Goal: Information Seeking & Learning: Learn about a topic

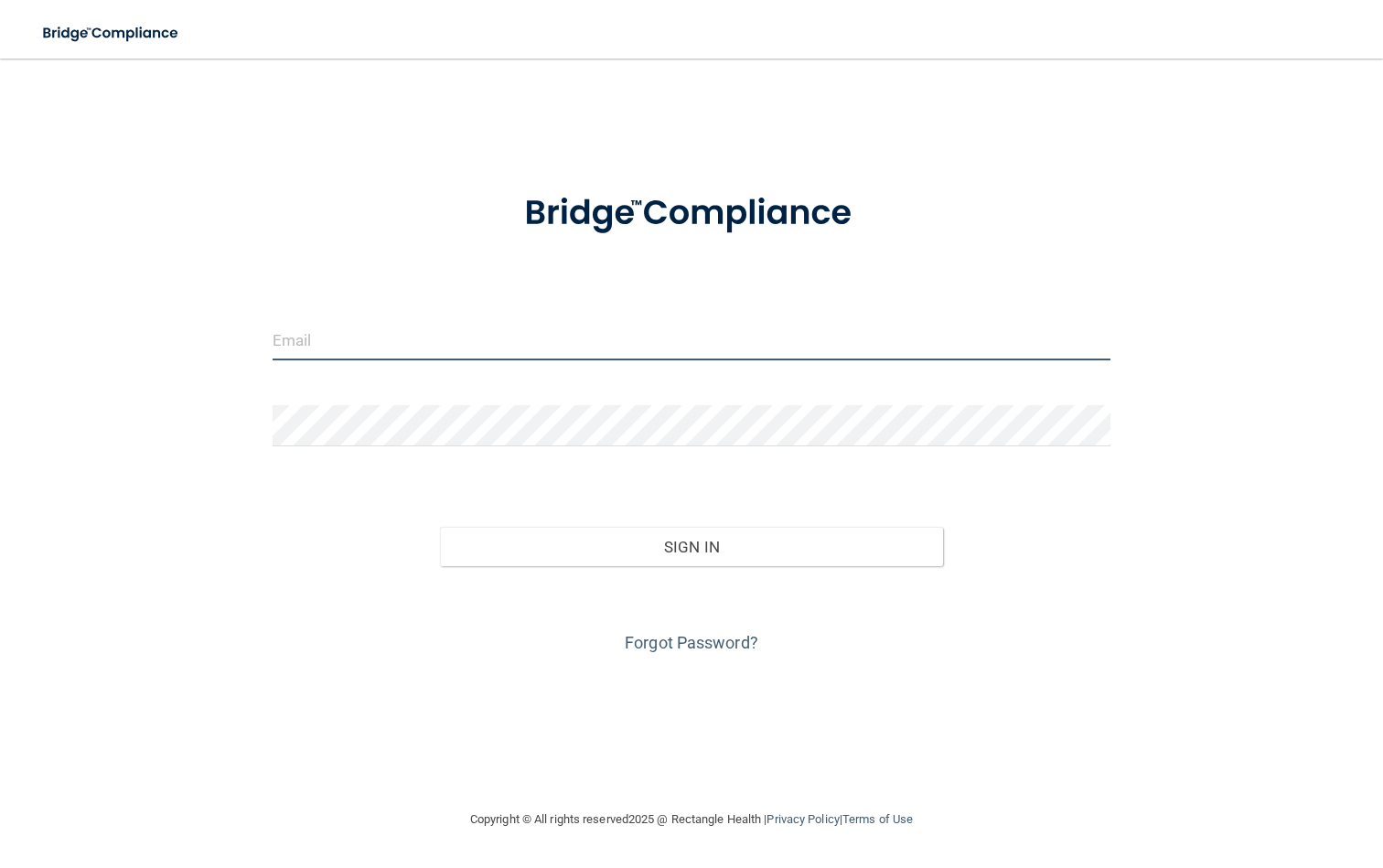
click at [331, 332] on input "email" at bounding box center [692, 339] width 839 height 41
type input "[EMAIL_ADDRESS][DOMAIN_NAME]"
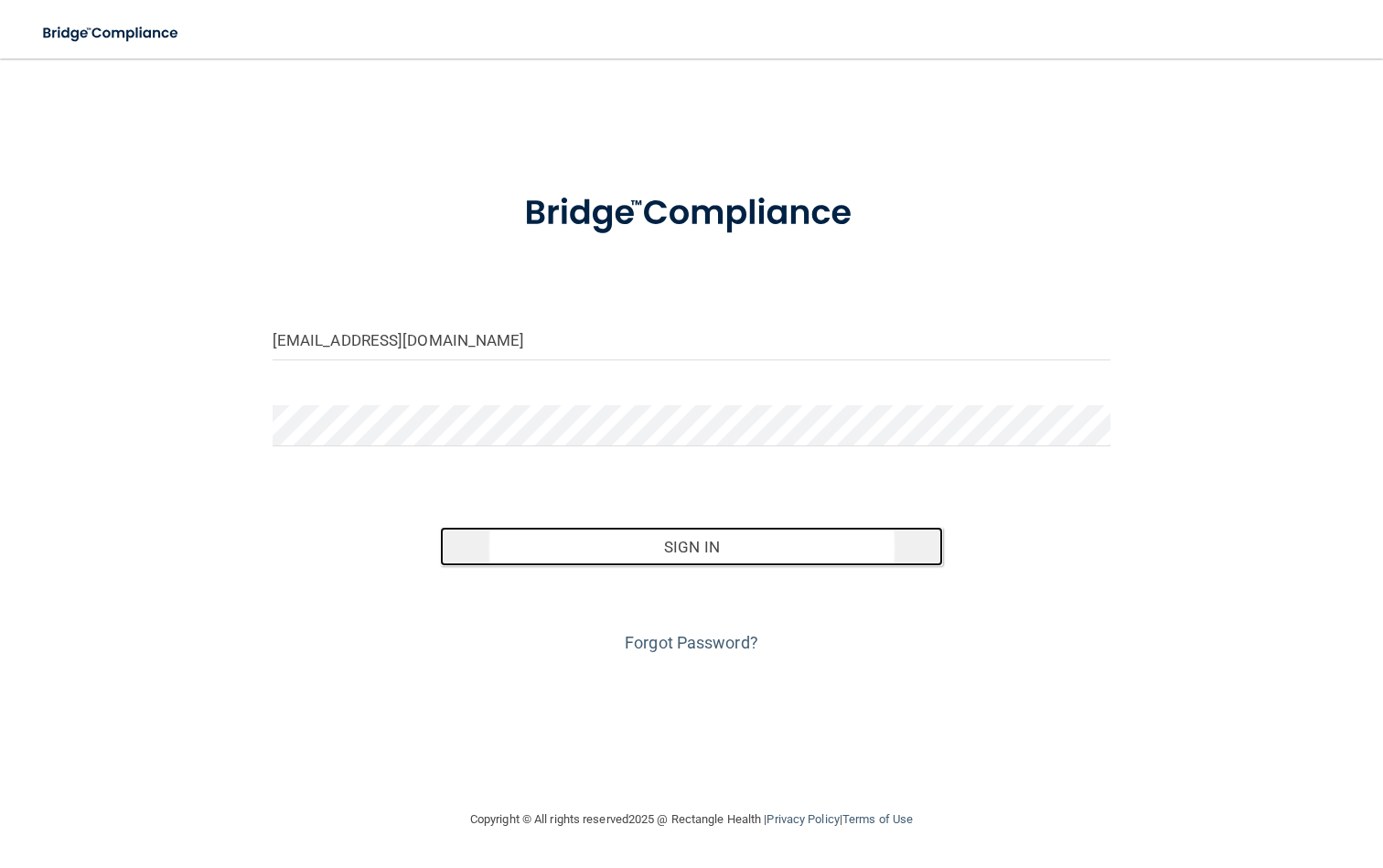
click at [667, 554] on button "Sign In" at bounding box center [691, 546] width 503 height 40
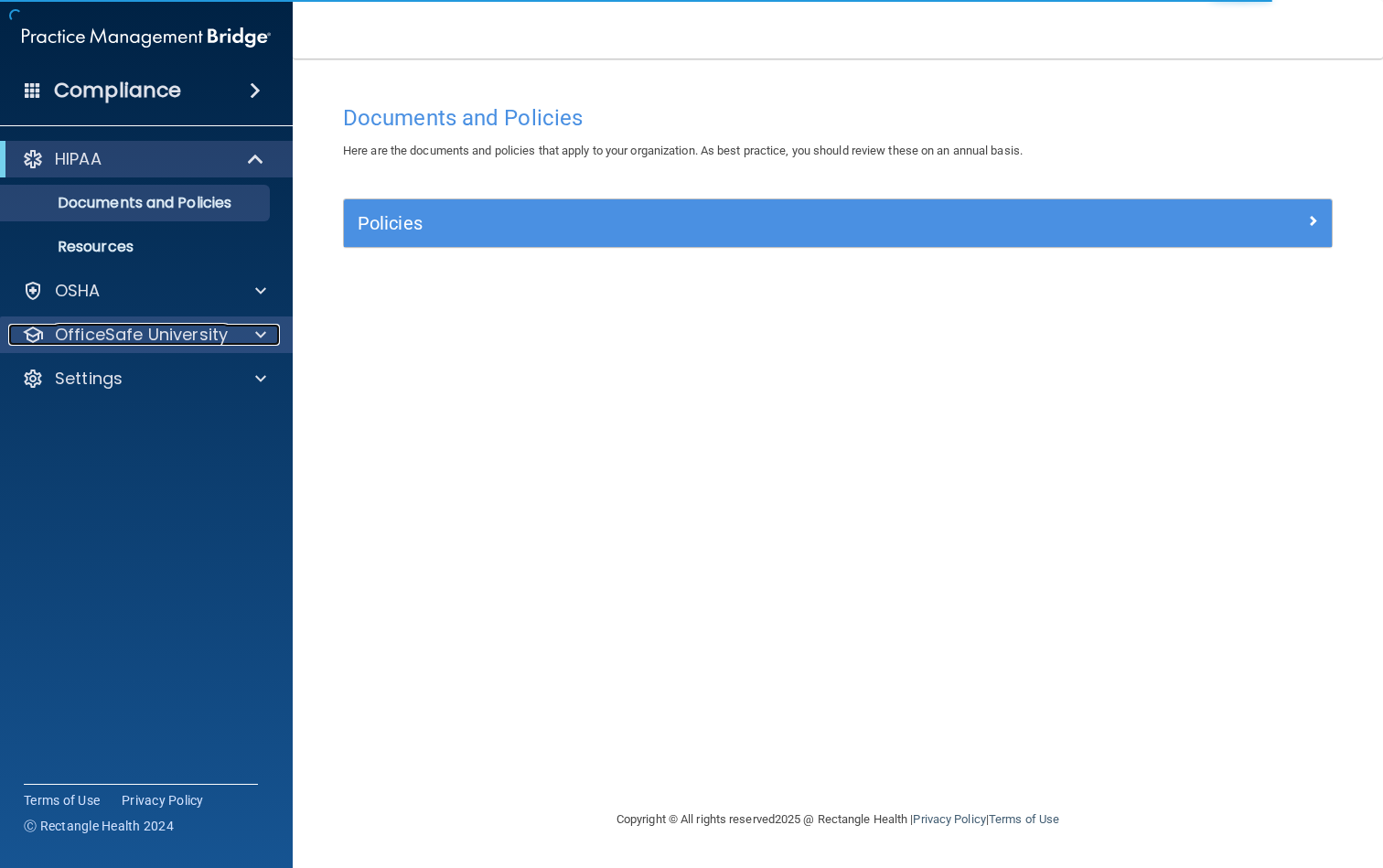
click at [259, 332] on span at bounding box center [260, 334] width 11 height 22
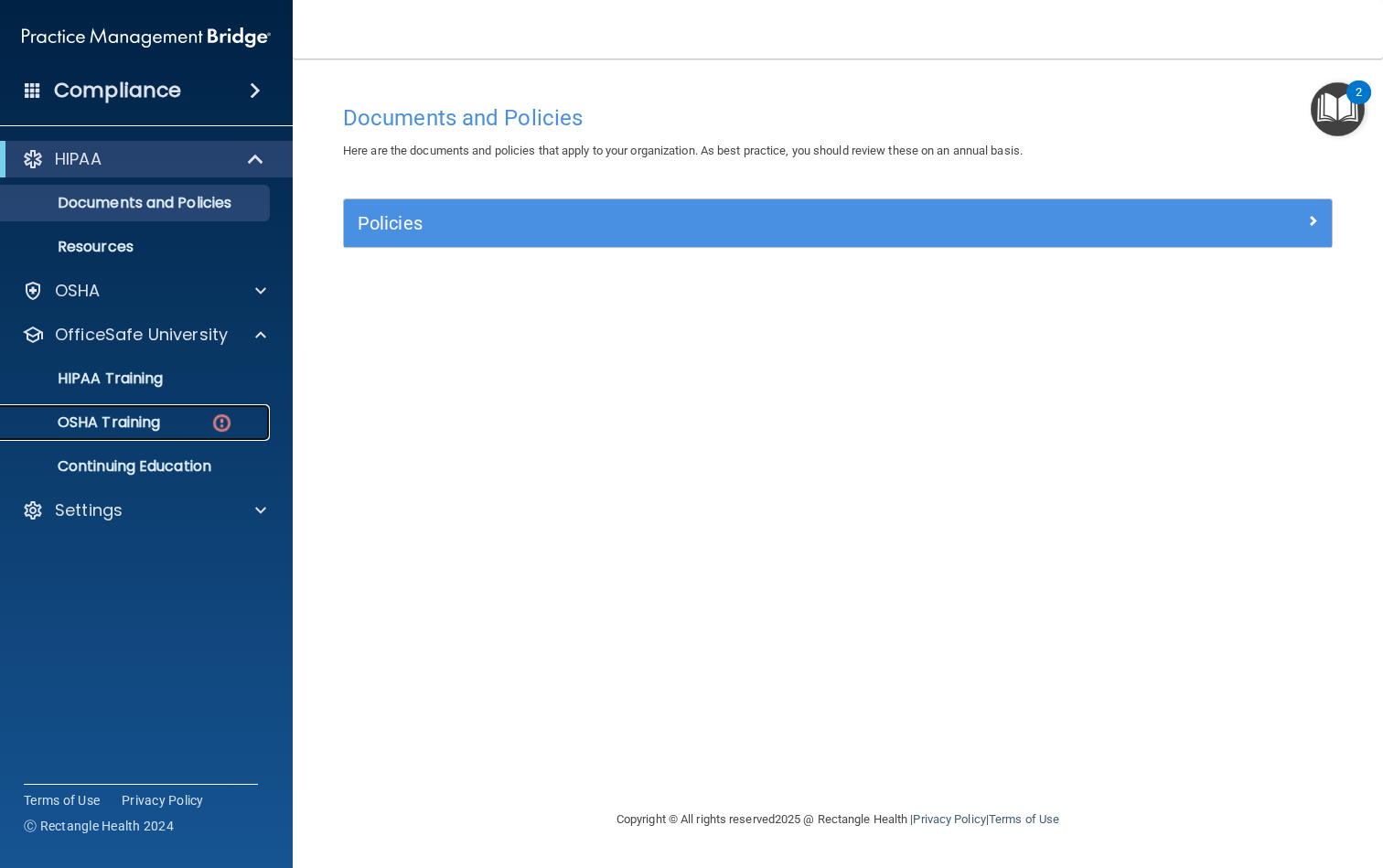
click at [178, 420] on div "OSHA Training" at bounding box center [136, 422] width 250 height 18
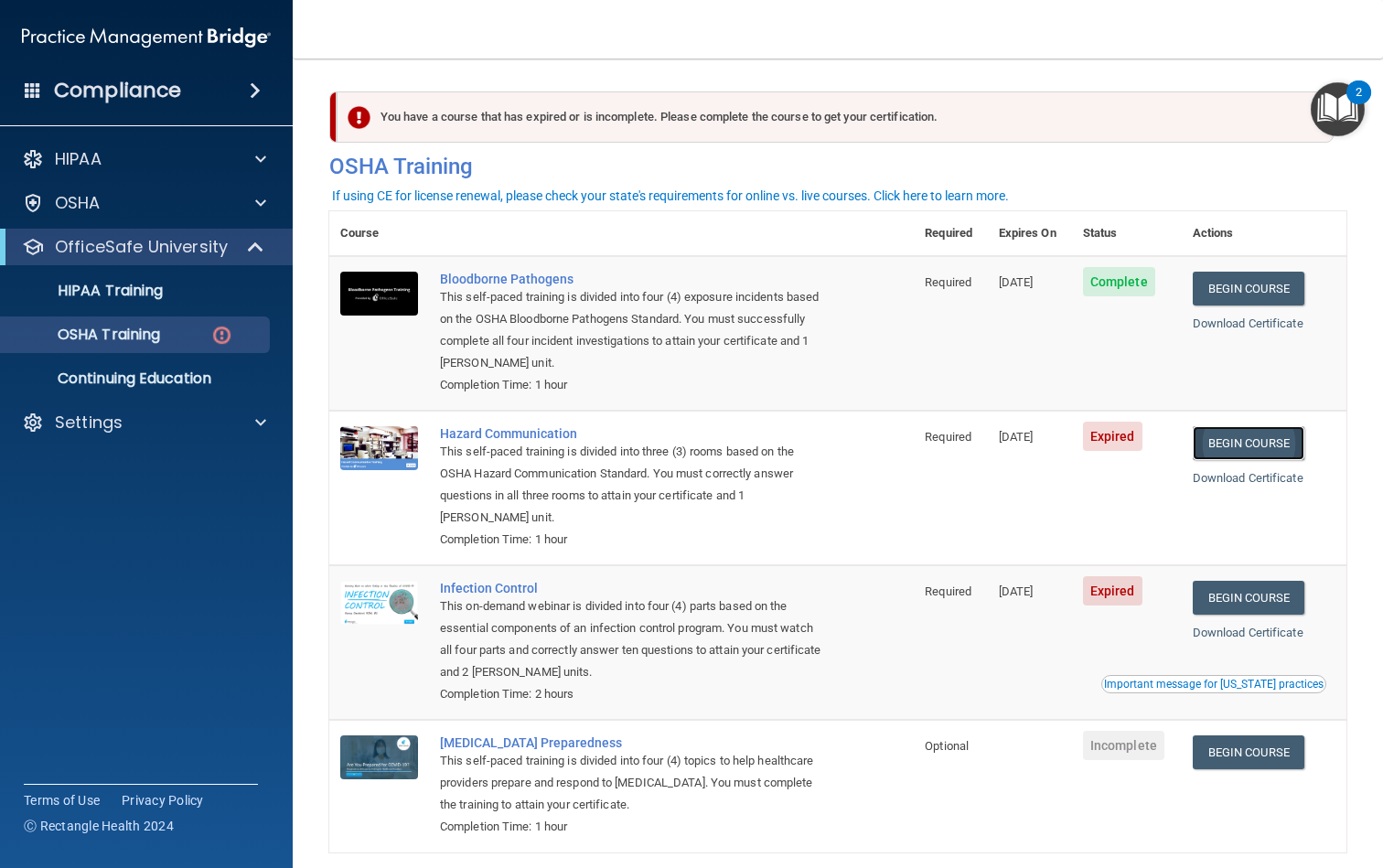
click at [1224, 447] on link "Begin Course" at bounding box center [1249, 443] width 112 height 34
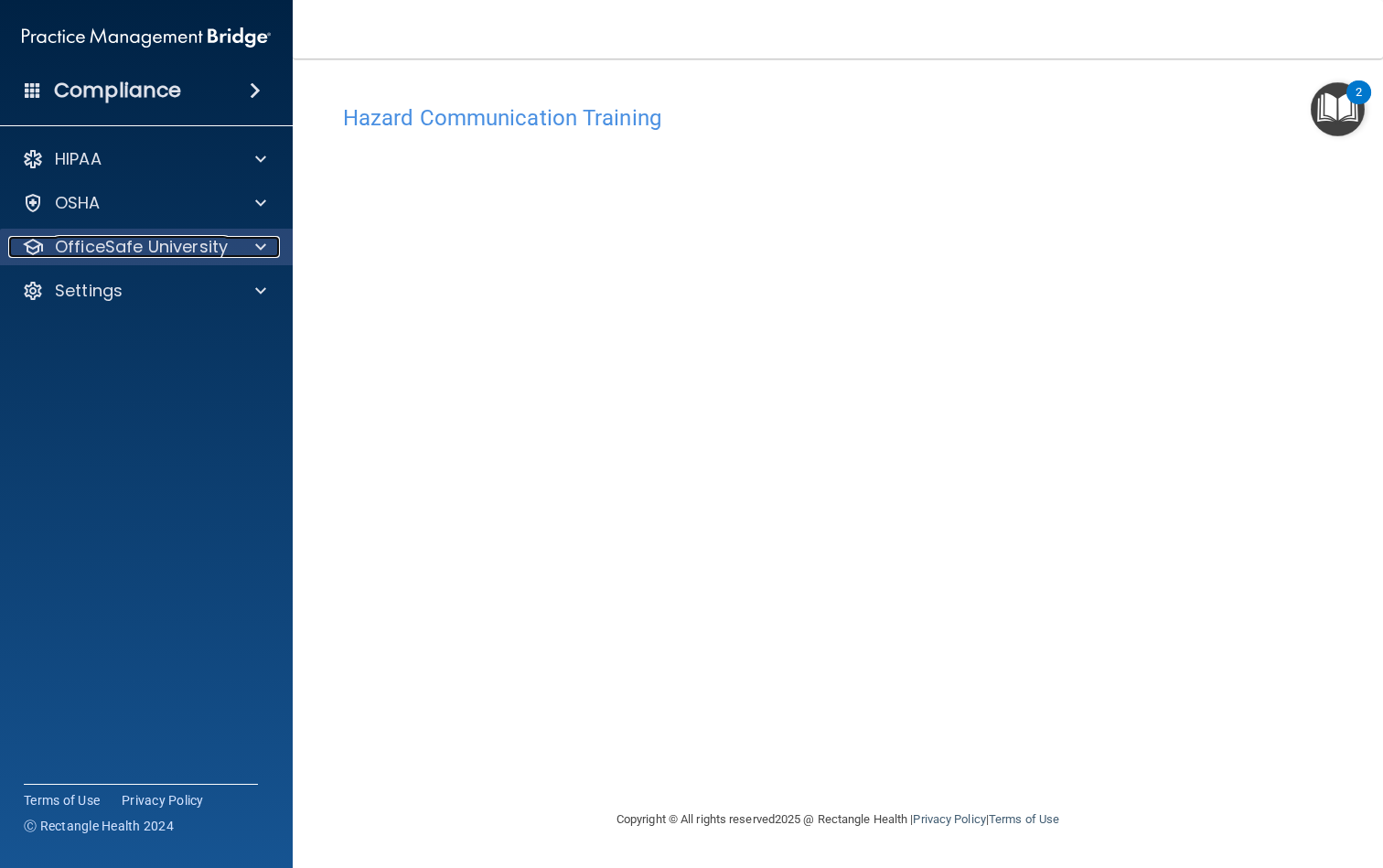
click at [248, 240] on div at bounding box center [258, 247] width 46 height 22
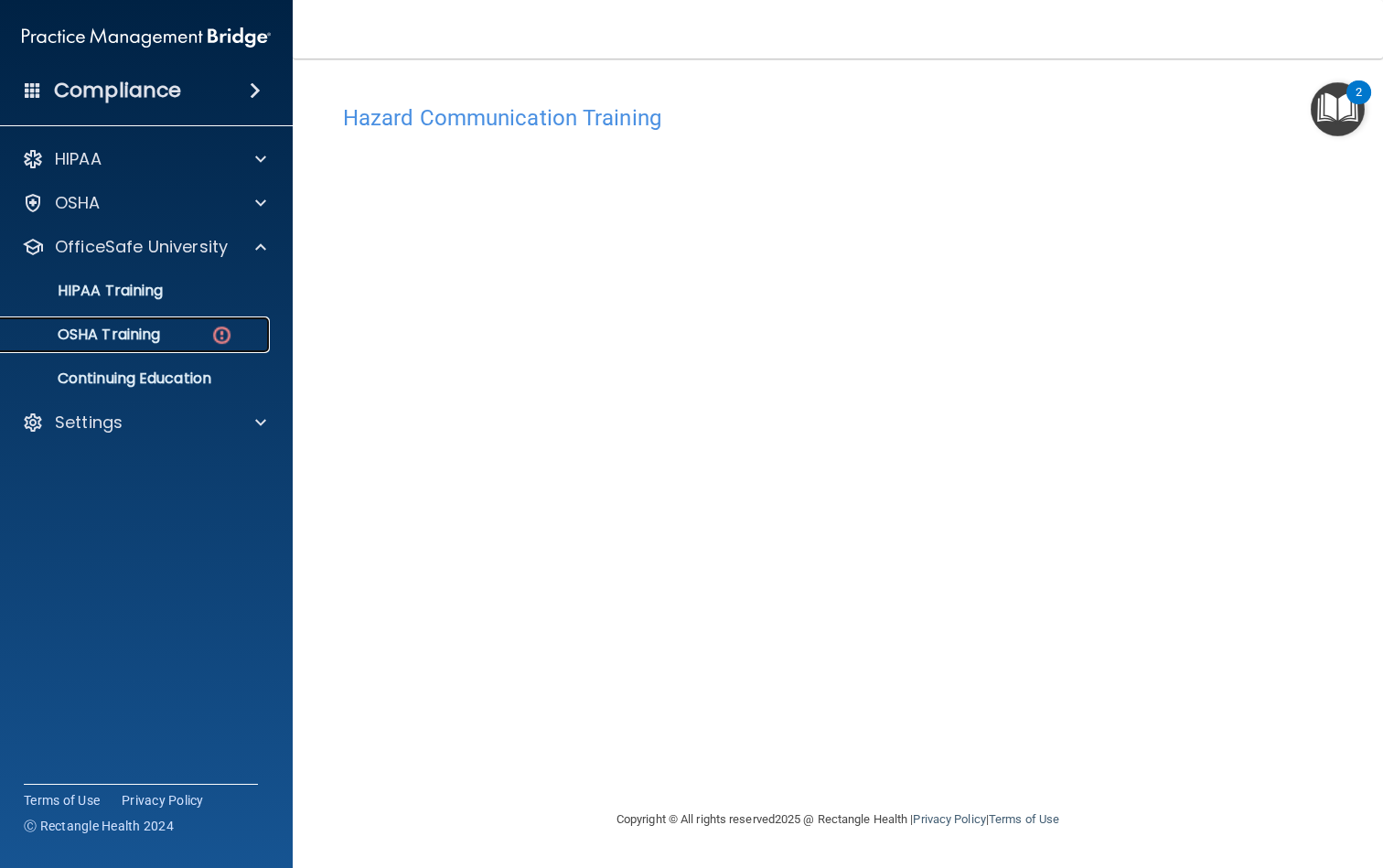
click at [179, 329] on div "OSHA Training" at bounding box center [136, 334] width 250 height 18
